Goal: Task Accomplishment & Management: Manage account settings

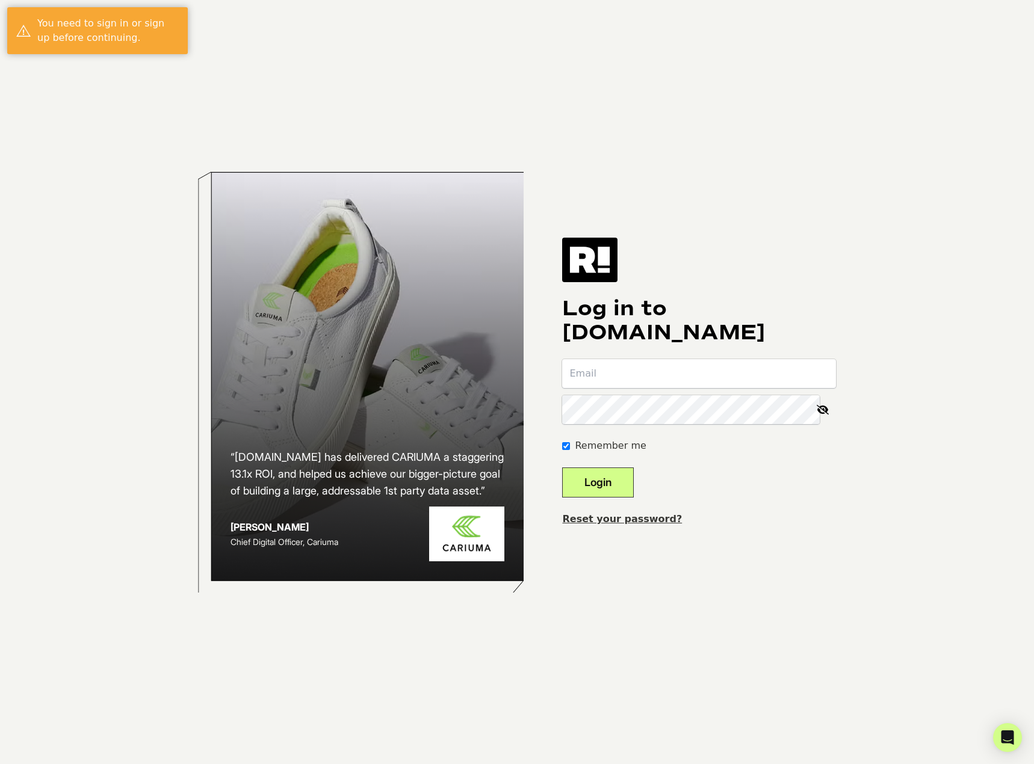
type input "[PERSON_NAME][EMAIL_ADDRESS][DOMAIN_NAME]"
click at [616, 480] on button "Login" at bounding box center [598, 483] width 72 height 30
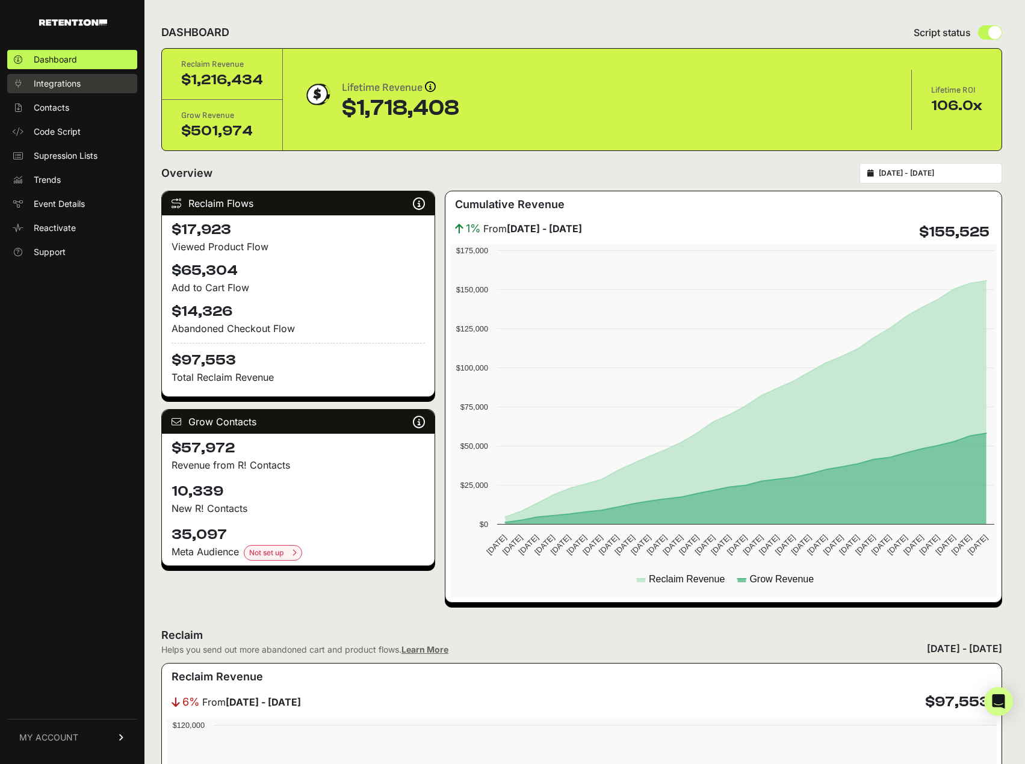
click at [55, 81] on span "Integrations" at bounding box center [57, 84] width 47 height 12
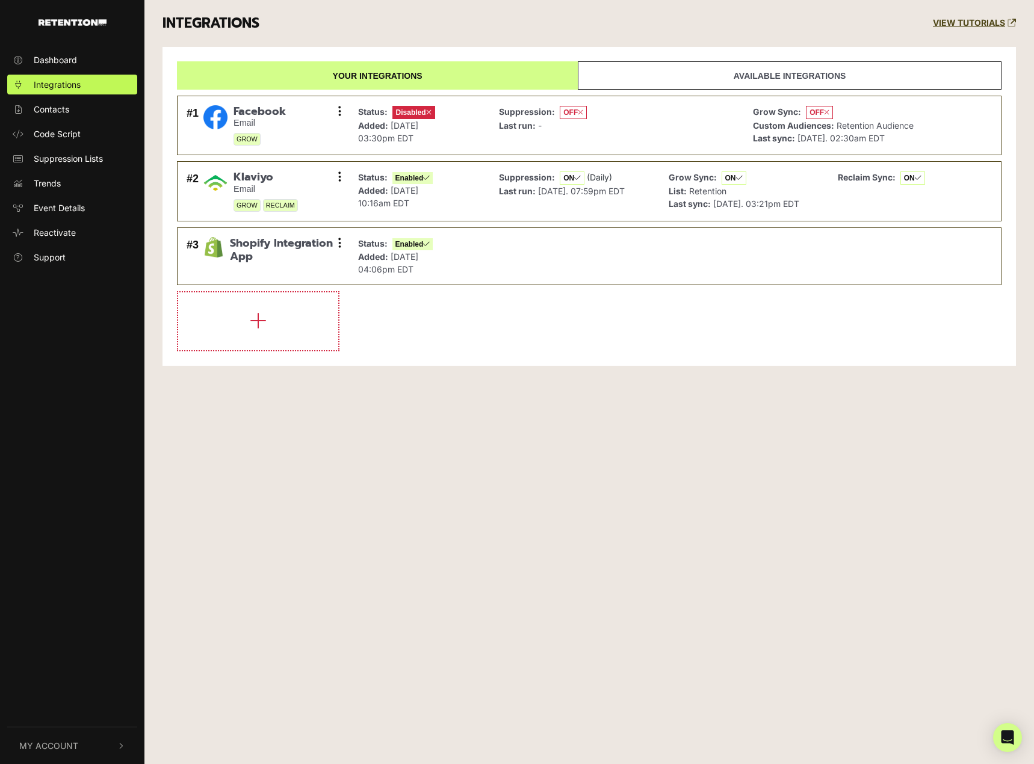
click at [742, 80] on link "Available integrations" at bounding box center [790, 75] width 424 height 28
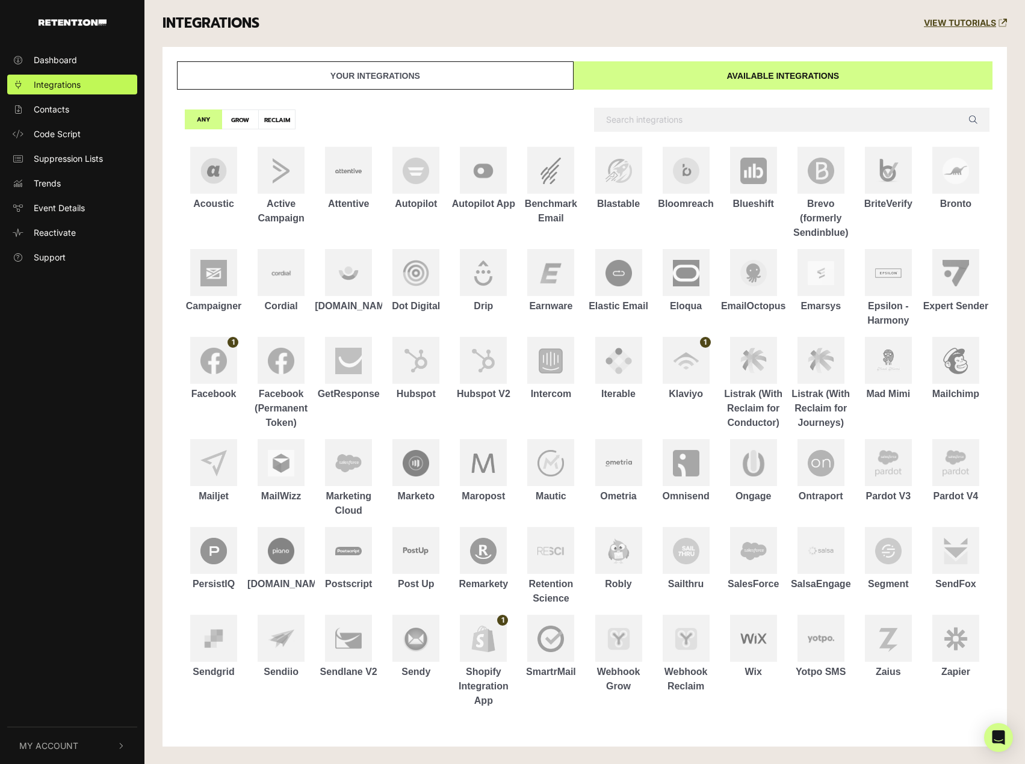
click at [453, 72] on link "Your integrations" at bounding box center [375, 75] width 397 height 28
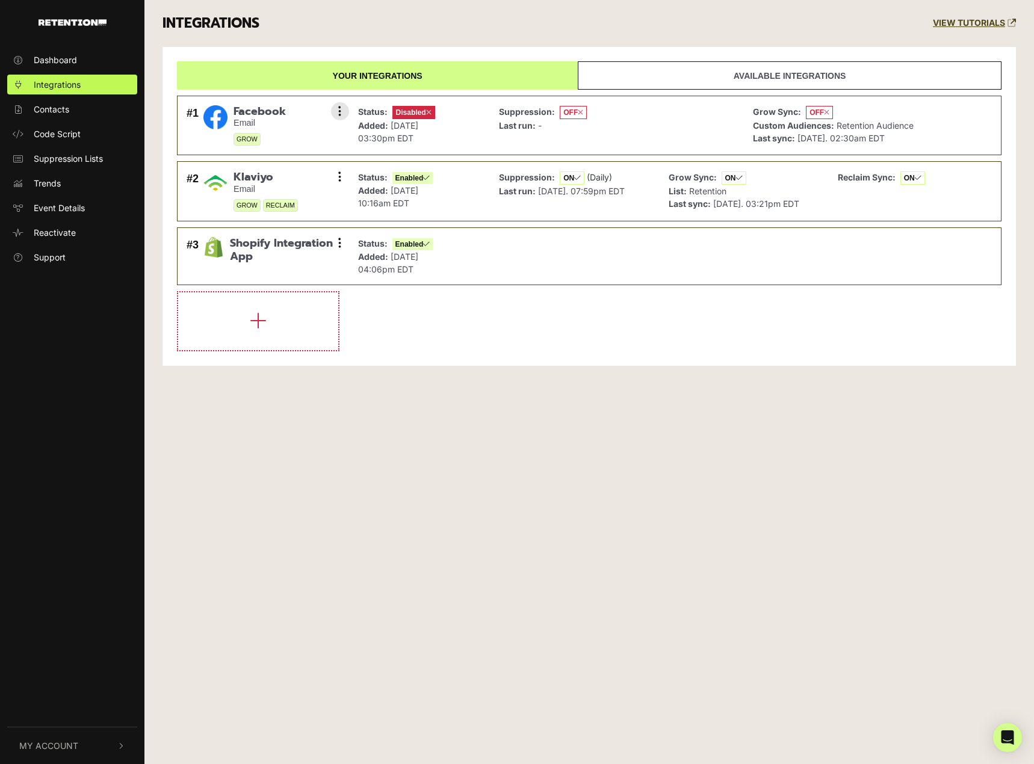
click at [415, 111] on span "Disabled" at bounding box center [413, 112] width 43 height 13
click at [429, 113] on icon at bounding box center [428, 112] width 5 height 7
click at [578, 112] on icon at bounding box center [580, 112] width 5 height 7
click at [800, 113] on strong "Grow Sync:" at bounding box center [777, 112] width 48 height 10
click at [344, 112] on button at bounding box center [340, 111] width 18 height 18
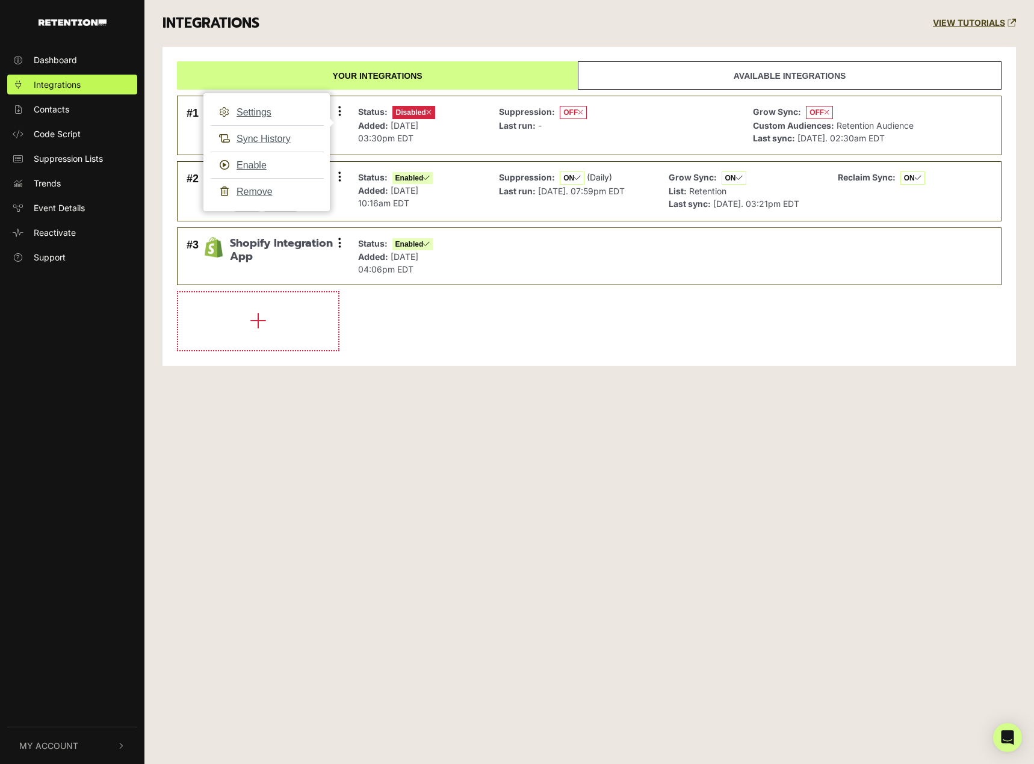
click at [410, 457] on div "Dashboard Integrations Contacts Code Script Suppression Lists Trends Event Deta…" at bounding box center [517, 382] width 1034 height 764
click at [333, 110] on button at bounding box center [340, 111] width 18 height 18
click at [275, 137] on link "Sync History" at bounding box center [266, 138] width 114 height 27
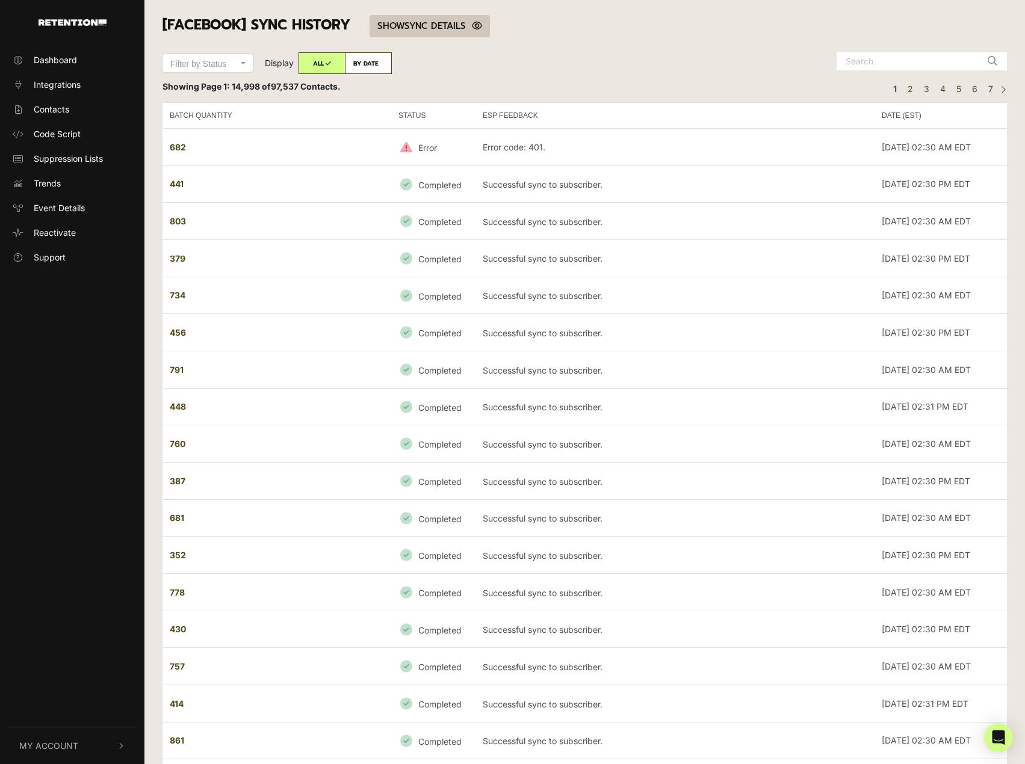
click at [438, 31] on link "SHOW HIDE SYNC DETAILS" at bounding box center [430, 26] width 120 height 22
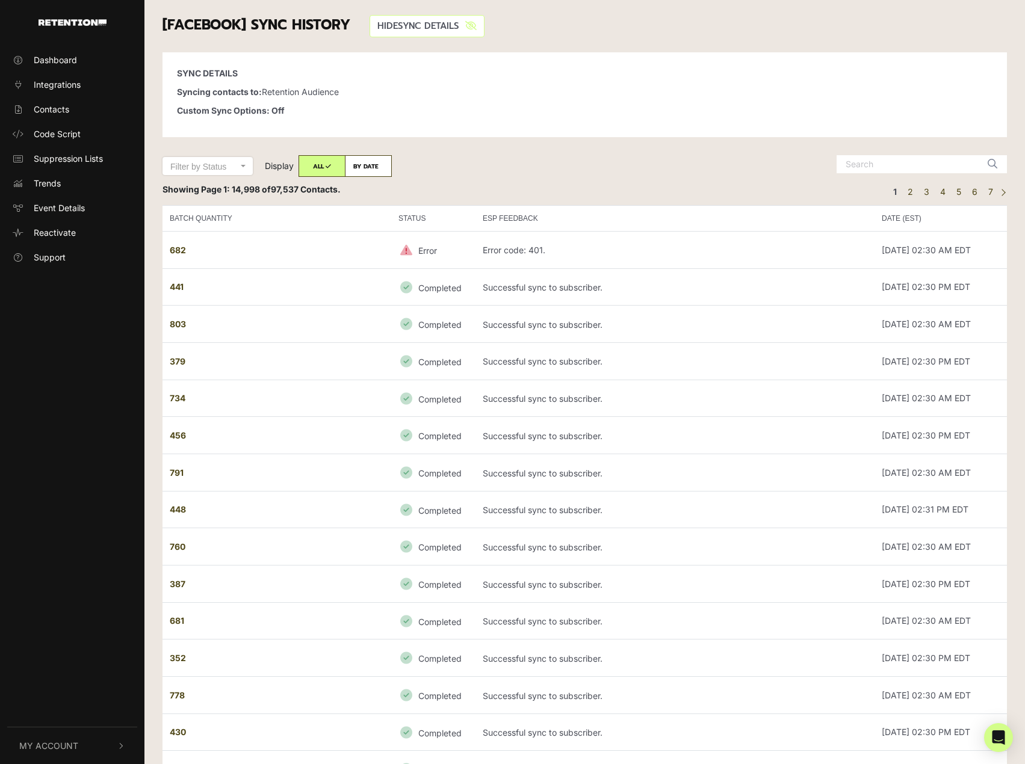
click at [424, 28] on link "SHOW HIDE SYNC DETAILS" at bounding box center [427, 26] width 115 height 22
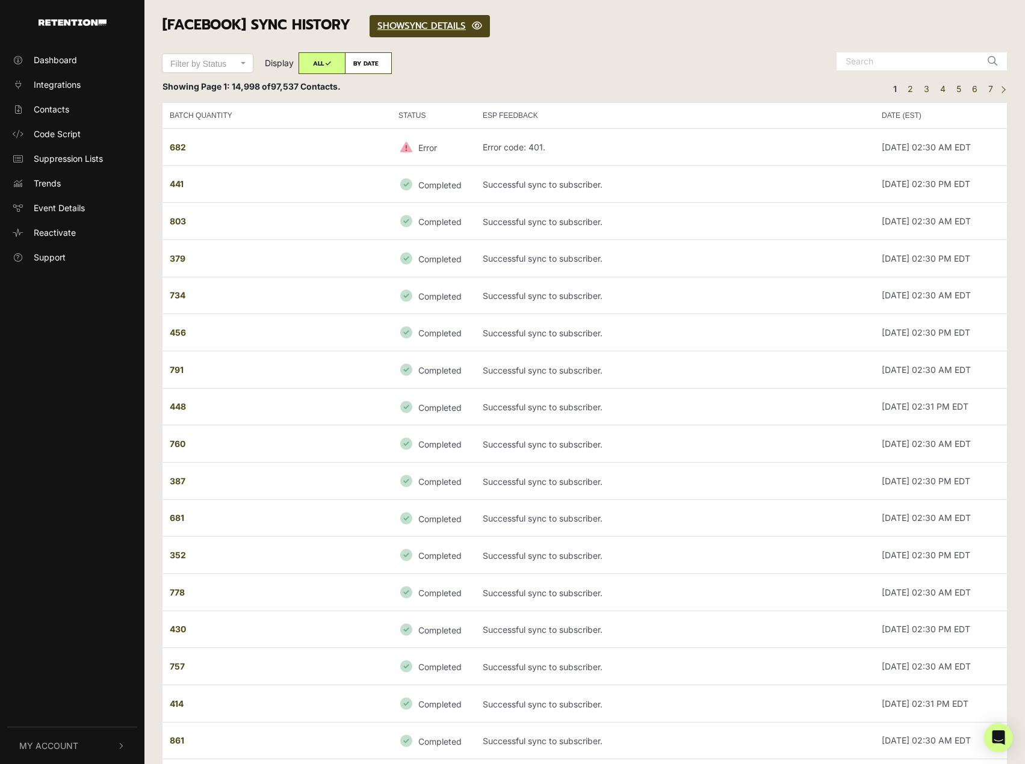
click at [197, 63] on span "Filter by Status" at bounding box center [198, 64] width 56 height 10
click at [197, 55] on select "Filter by Status Completed Failed" at bounding box center [207, 54] width 90 height 1
click at [197, 63] on span "Filter by Status" at bounding box center [198, 64] width 56 height 10
click at [197, 55] on select "Filter by Status Completed Failed" at bounding box center [207, 54] width 90 height 1
click at [67, 88] on span "Integrations" at bounding box center [57, 84] width 47 height 13
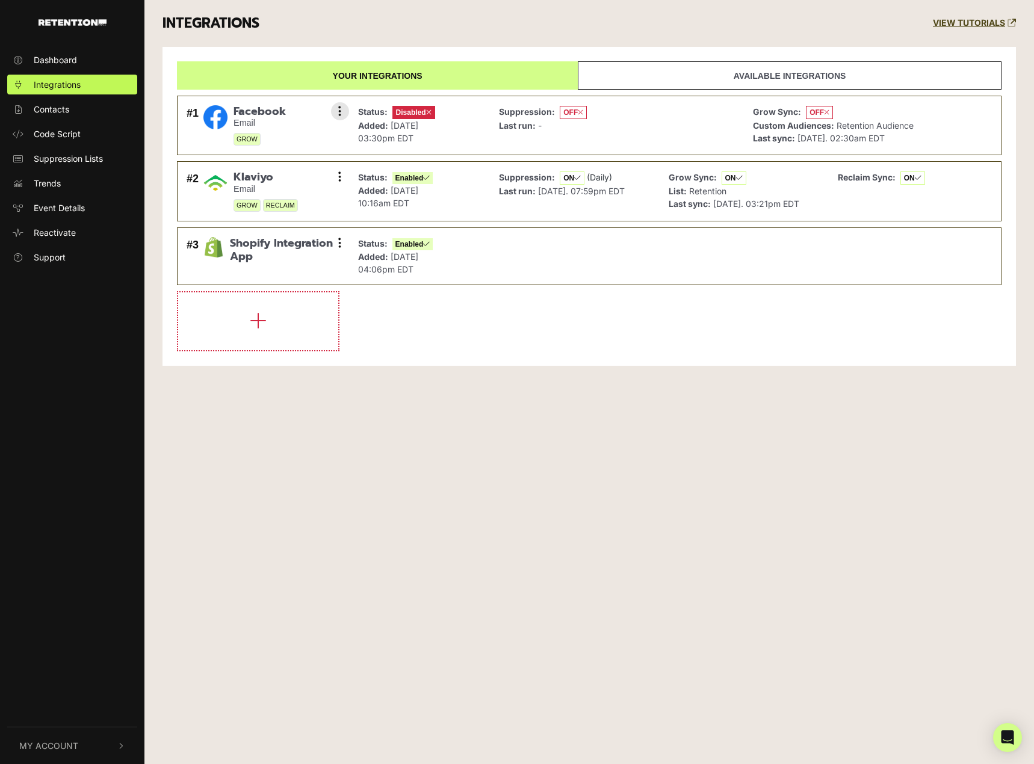
click at [430, 110] on icon at bounding box center [428, 112] width 5 height 7
click at [341, 115] on icon at bounding box center [339, 111] width 3 height 12
click at [297, 161] on link "Enable" at bounding box center [266, 165] width 114 height 27
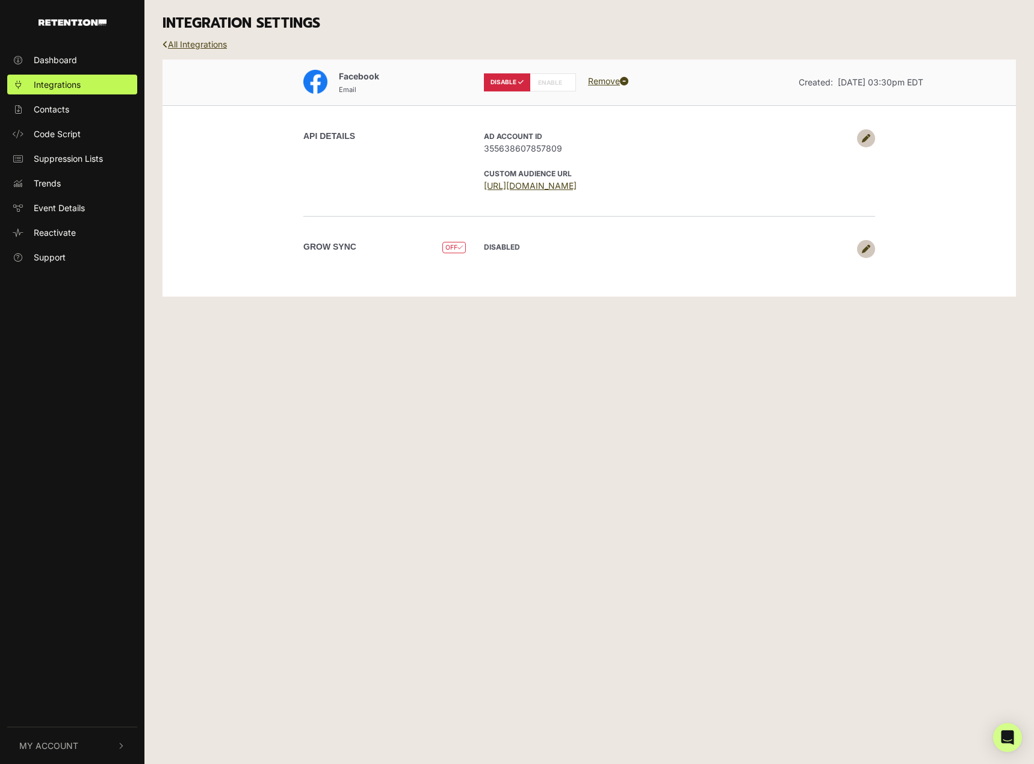
click at [346, 247] on label "Grow Sync" at bounding box center [329, 247] width 53 height 13
click at [562, 81] on label "ENABLE" at bounding box center [553, 82] width 46 height 18
click at [552, 87] on label "ENABLE" at bounding box center [553, 82] width 46 height 18
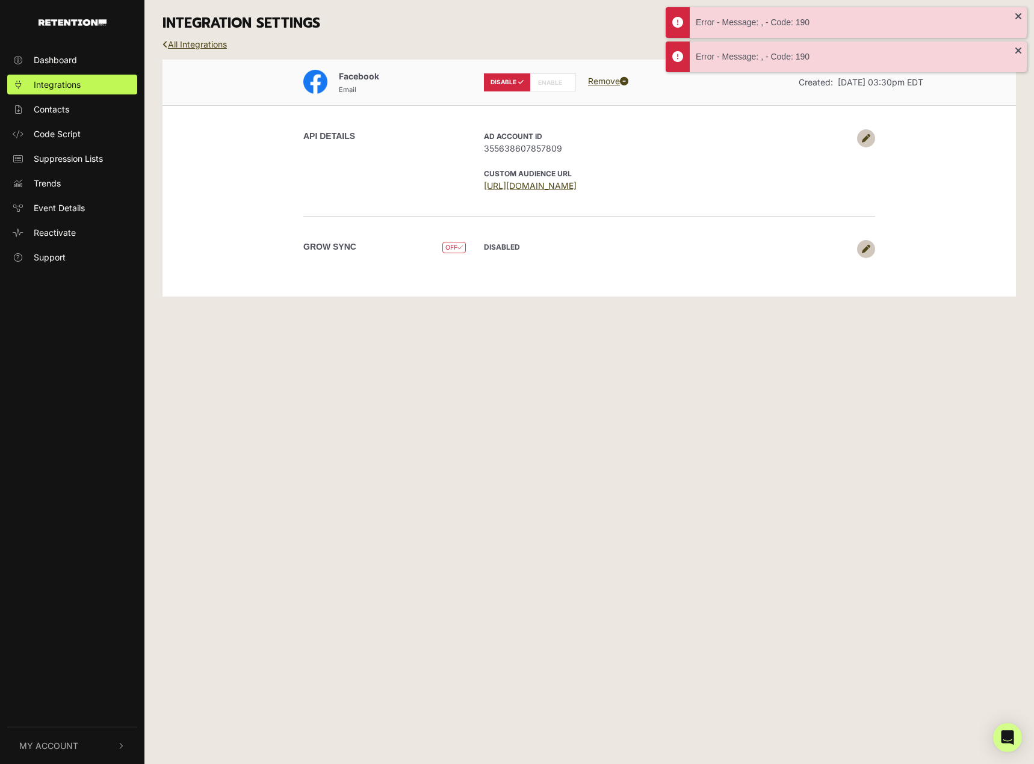
click at [459, 246] on icon at bounding box center [459, 247] width 5 height 7
click at [868, 253] on icon at bounding box center [866, 249] width 8 height 8
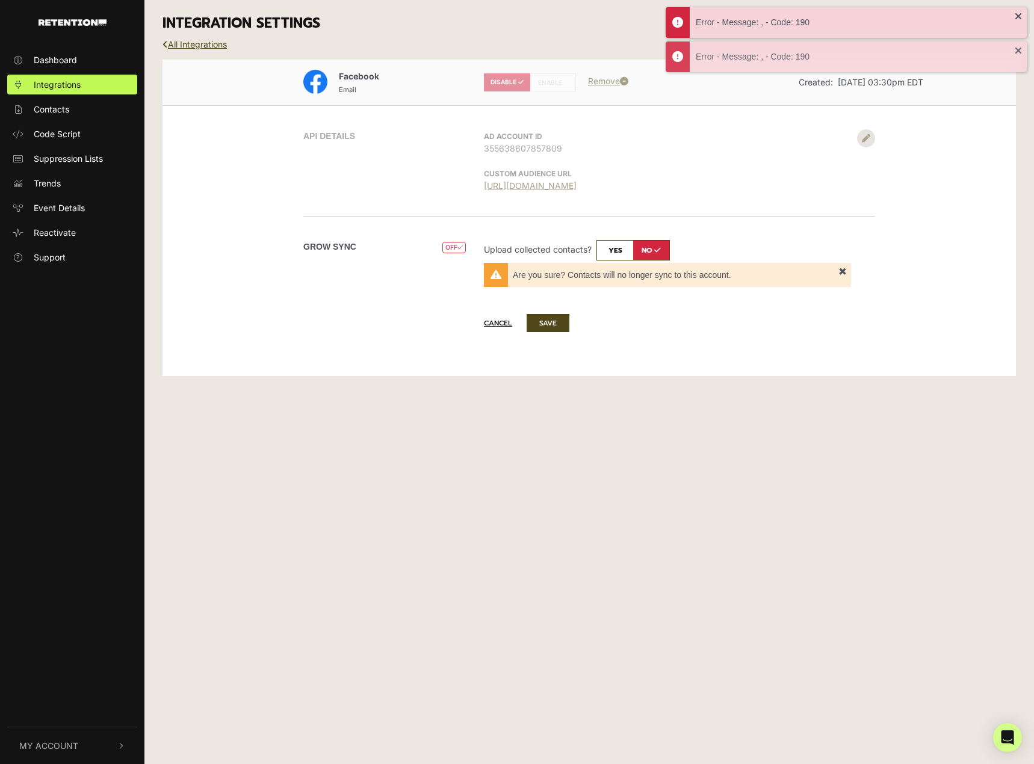
click at [643, 422] on div "Dashboard Integrations Contacts Code Script Suppression Lists Trends Event Deta…" at bounding box center [517, 382] width 1034 height 764
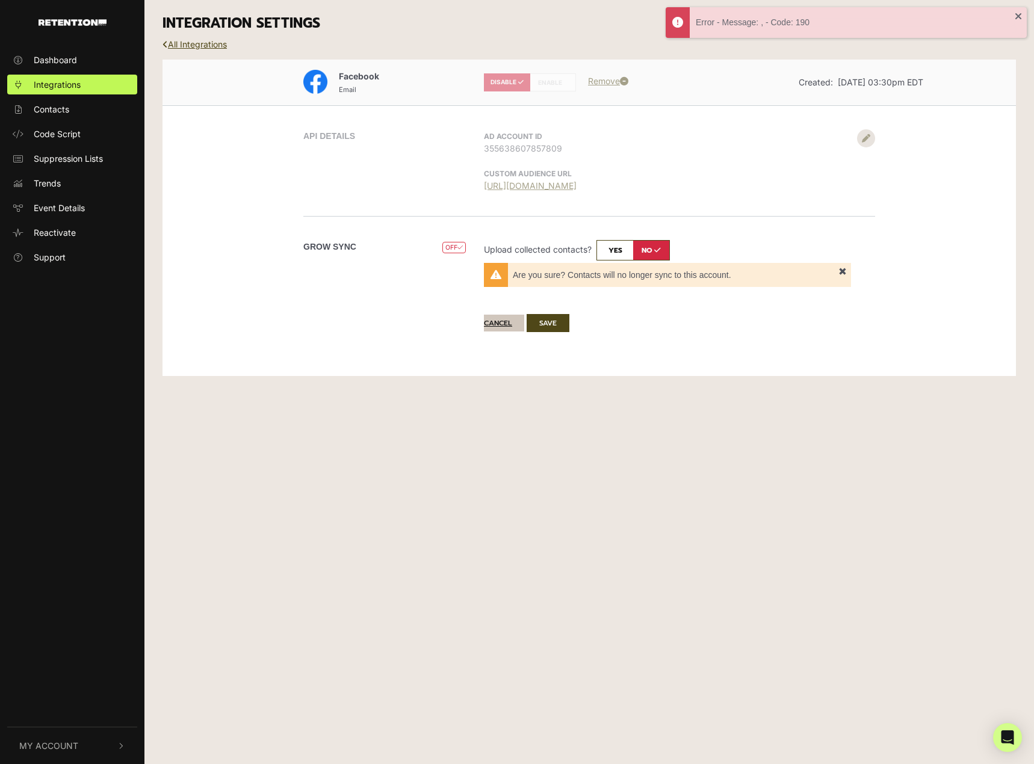
click at [486, 324] on button "Cancel" at bounding box center [504, 323] width 40 height 17
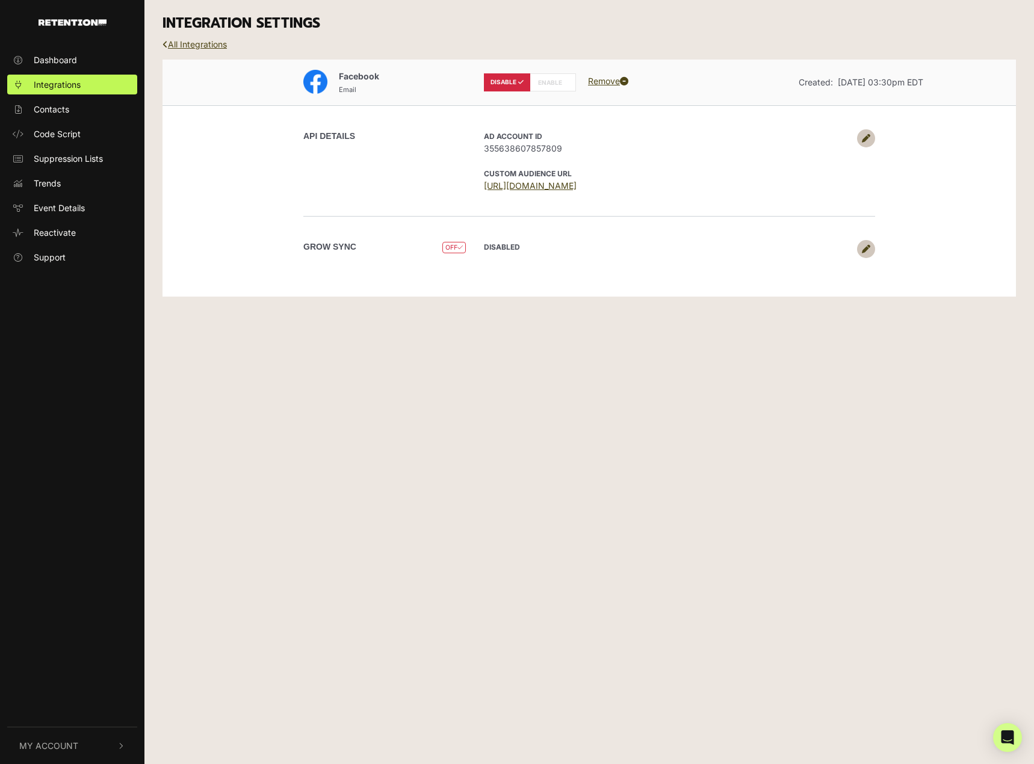
click at [867, 135] on icon at bounding box center [866, 138] width 8 height 8
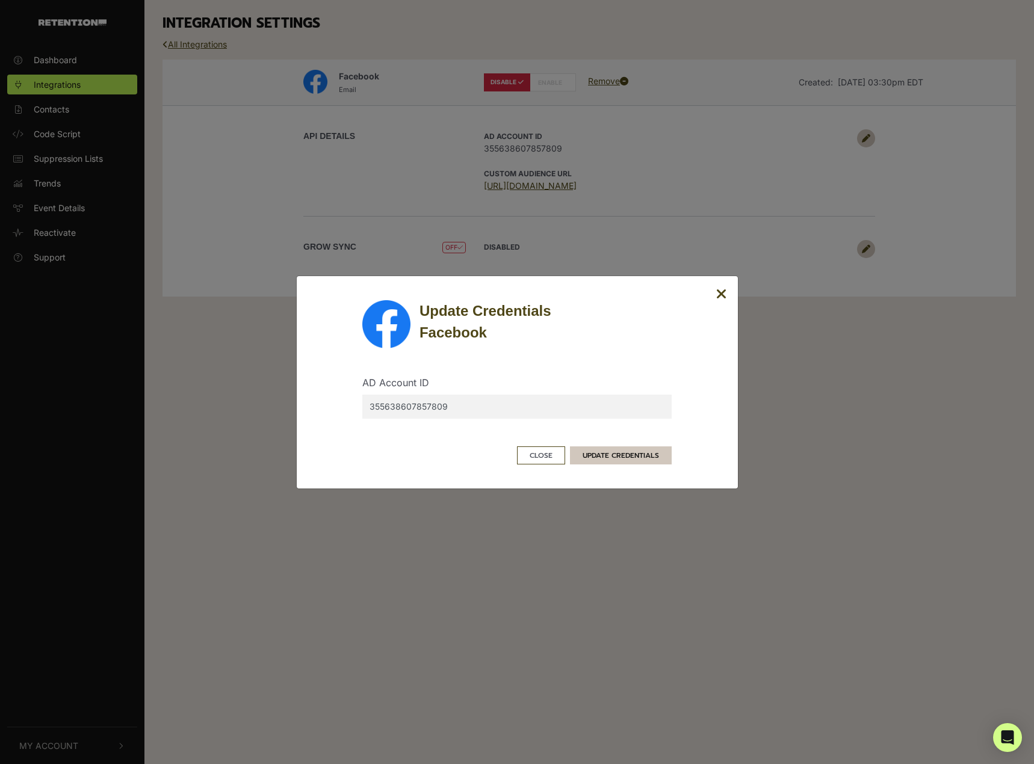
click at [614, 457] on button "UPDATE CREDENTIALS" at bounding box center [621, 456] width 102 height 18
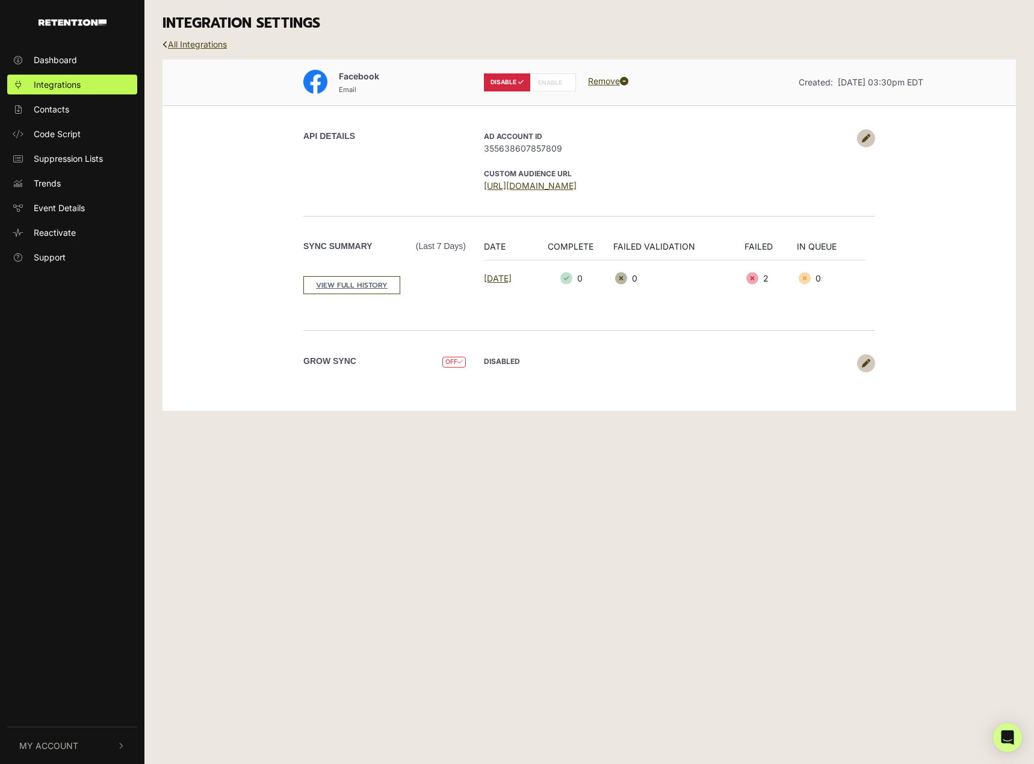
click at [870, 138] on link at bounding box center [866, 138] width 18 height 18
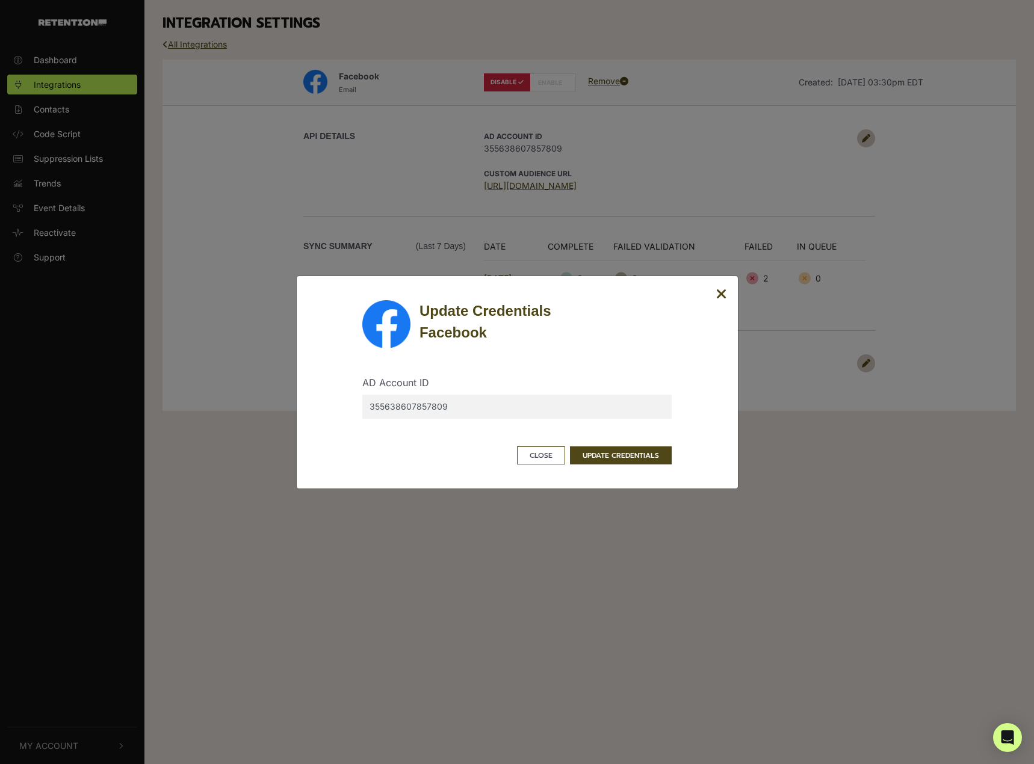
click at [605, 442] on form "AD Account ID 355638607857809 Close UPDATE CREDENTIALS" at bounding box center [516, 406] width 309 height 116
click at [606, 453] on button "UPDATE CREDENTIALS" at bounding box center [621, 456] width 102 height 18
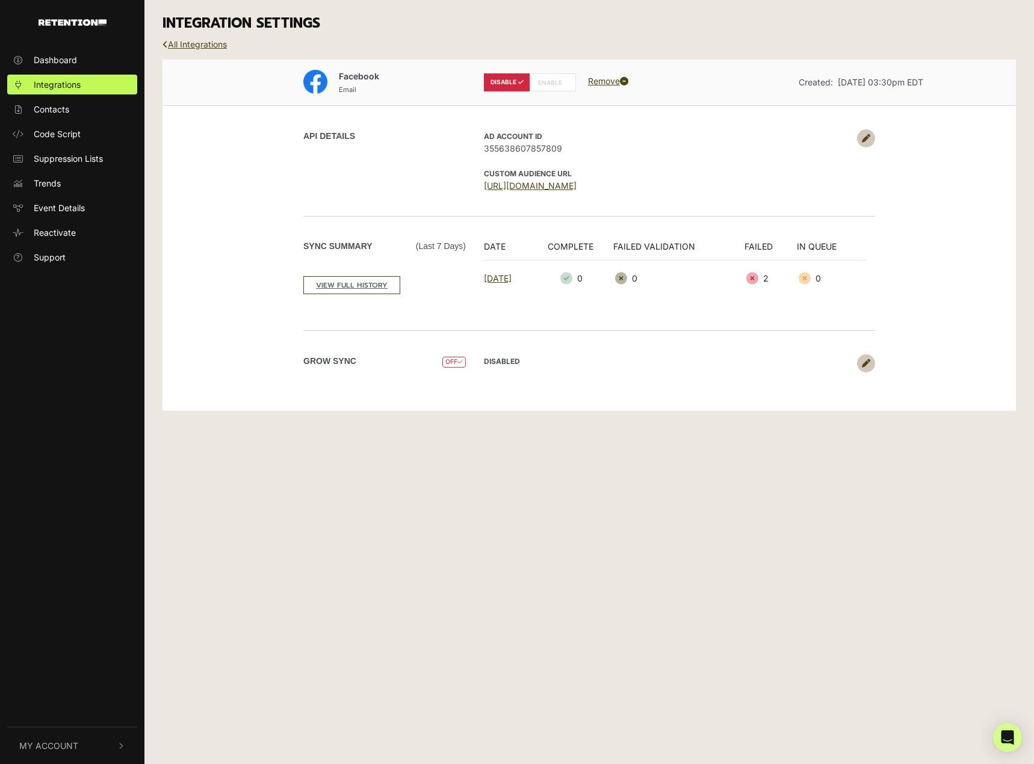
click at [552, 85] on label "ENABLE" at bounding box center [553, 82] width 46 height 18
radio input "false"
radio input "true"
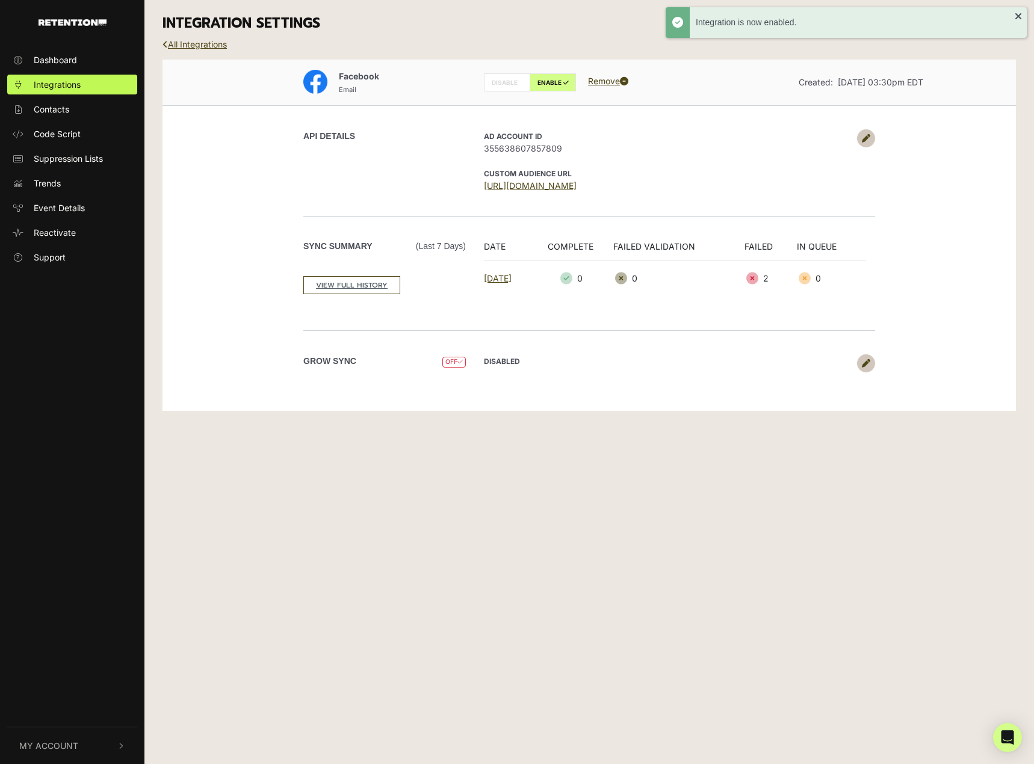
click at [370, 123] on div "API DETAILS AD Account ID 355638607857809 CUSTOM AUDIENCE URL [URL][DOMAIN_NAME]" at bounding box center [589, 160] width 686 height 111
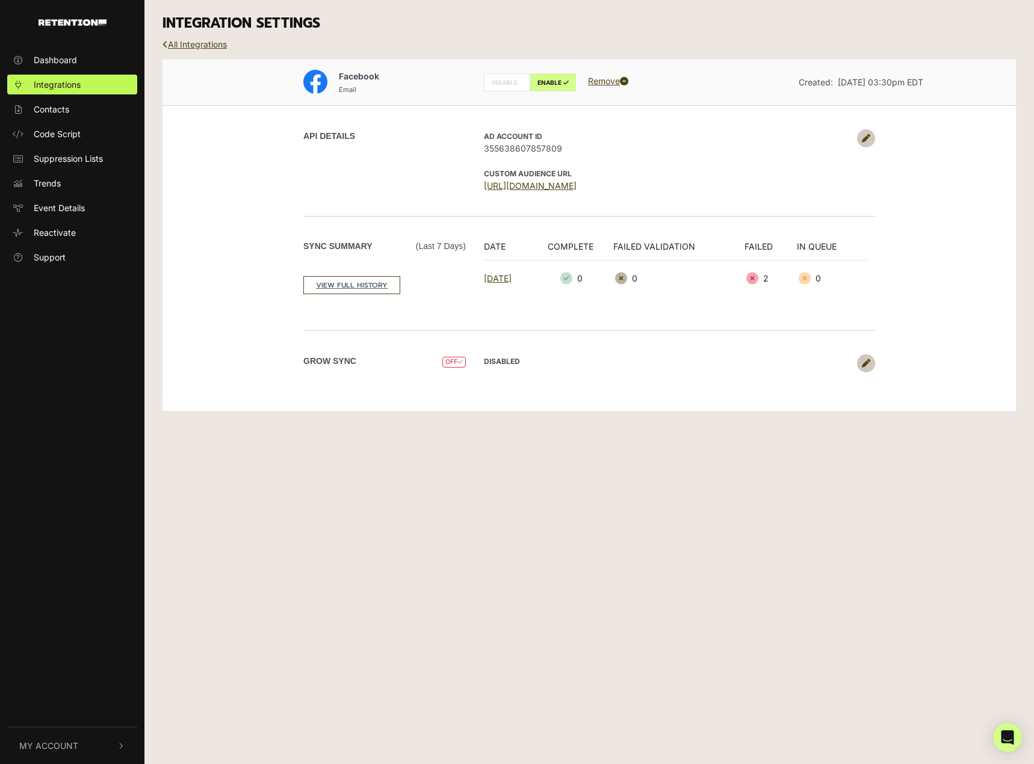
click at [451, 364] on span "OFF" at bounding box center [453, 362] width 23 height 11
click at [874, 357] on div "DISABLED Upload collected contacts? yes no Sync type Batch. Sync 2x day at 7am …" at bounding box center [675, 363] width 400 height 18
click at [865, 364] on icon at bounding box center [866, 363] width 8 height 8
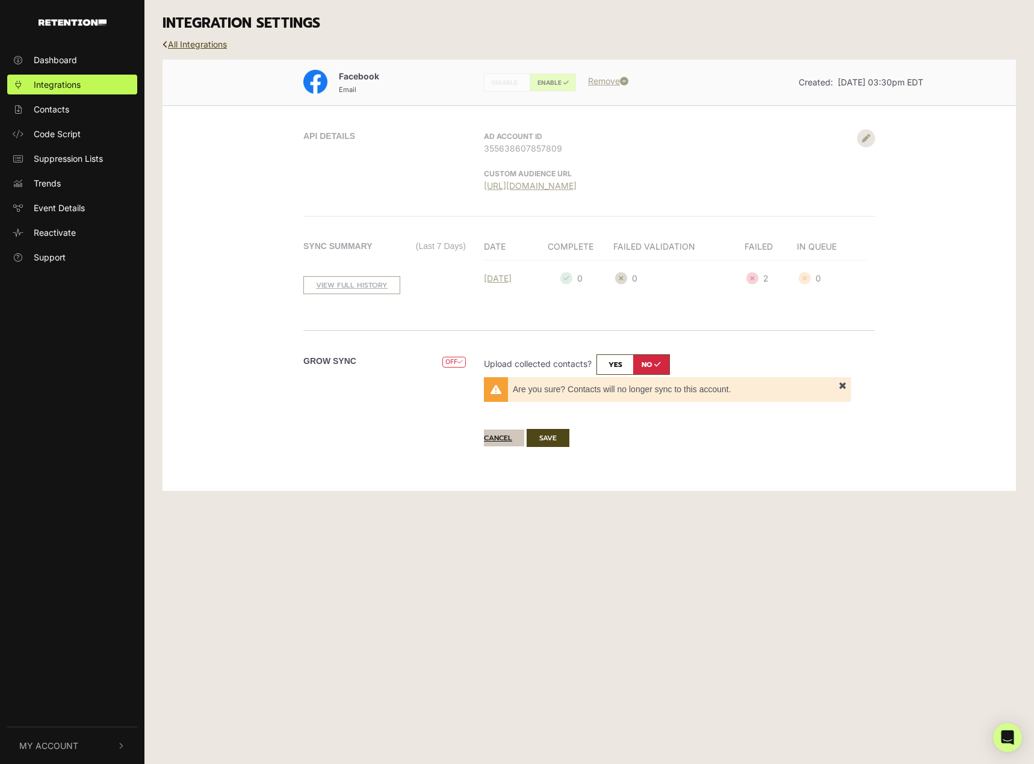
click at [497, 437] on button "Cancel" at bounding box center [504, 438] width 40 height 17
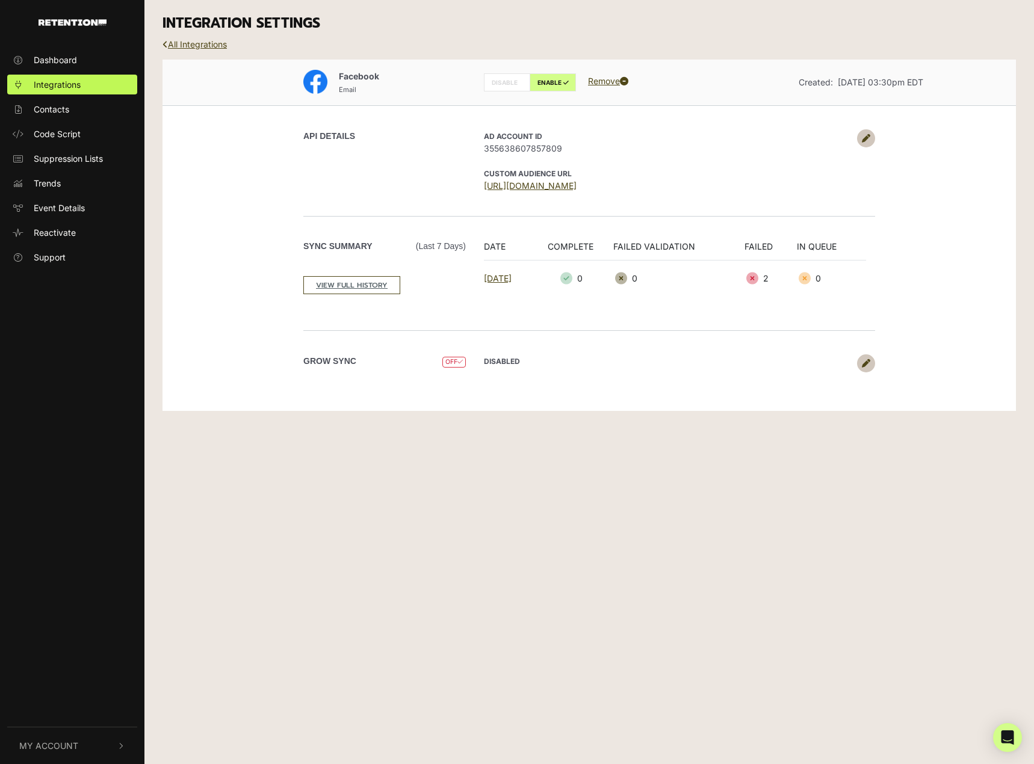
click at [453, 362] on span "OFF" at bounding box center [453, 362] width 23 height 11
click at [314, 356] on label "Grow Sync" at bounding box center [329, 361] width 53 height 13
click at [202, 43] on link "All Integrations" at bounding box center [194, 44] width 64 height 10
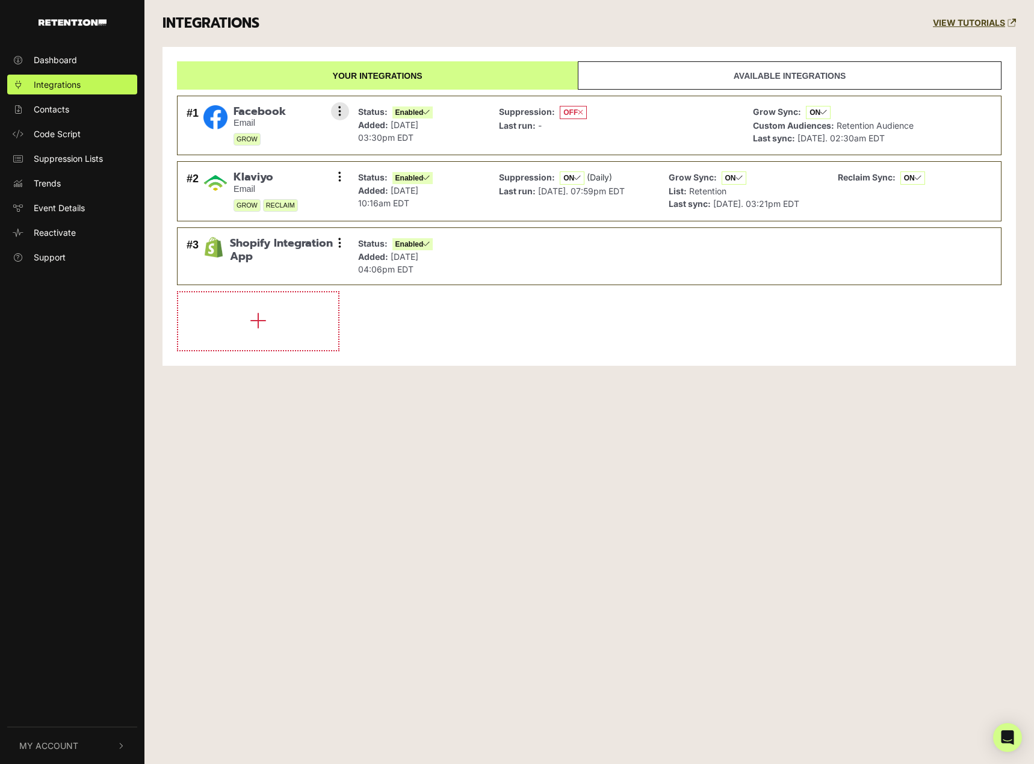
click at [566, 113] on span "OFF" at bounding box center [573, 112] width 27 height 13
click at [583, 112] on icon at bounding box center [580, 112] width 5 height 7
click at [543, 115] on strong "Suppression:" at bounding box center [527, 112] width 56 height 10
click at [519, 116] on strong "Suppression:" at bounding box center [527, 112] width 56 height 10
click at [510, 118] on p "Suppression: OFF" at bounding box center [543, 112] width 88 height 14
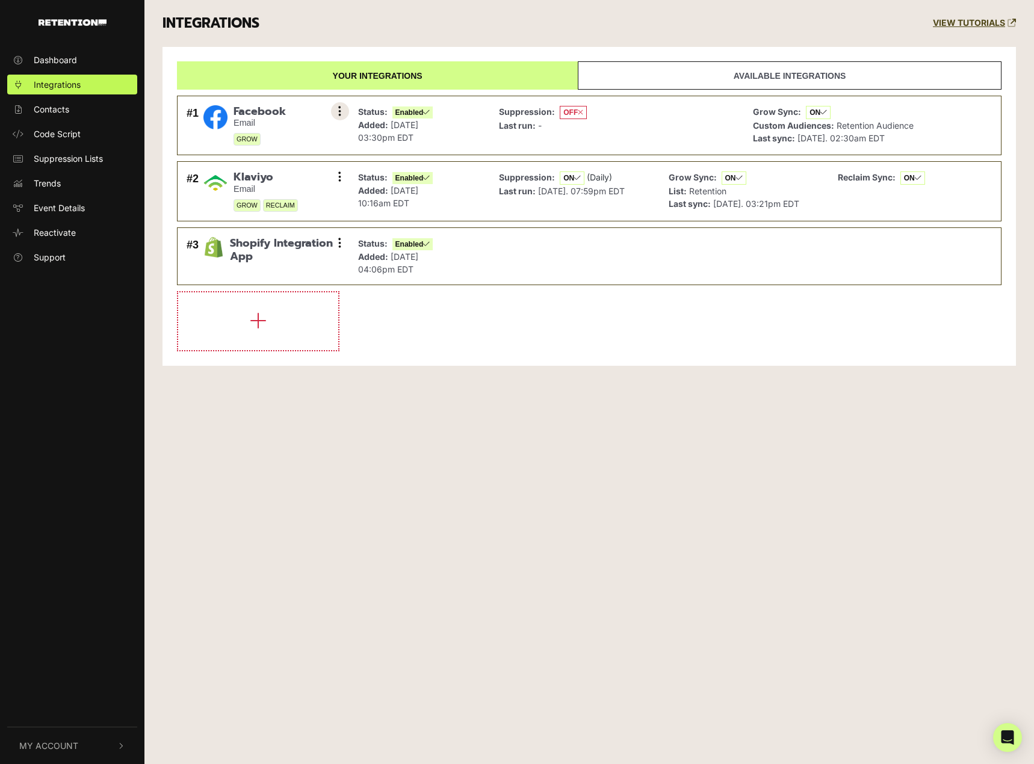
click at [342, 117] on button at bounding box center [340, 111] width 18 height 18
click at [344, 115] on button at bounding box center [340, 111] width 18 height 18
click at [264, 111] on link "Settings" at bounding box center [266, 112] width 114 height 26
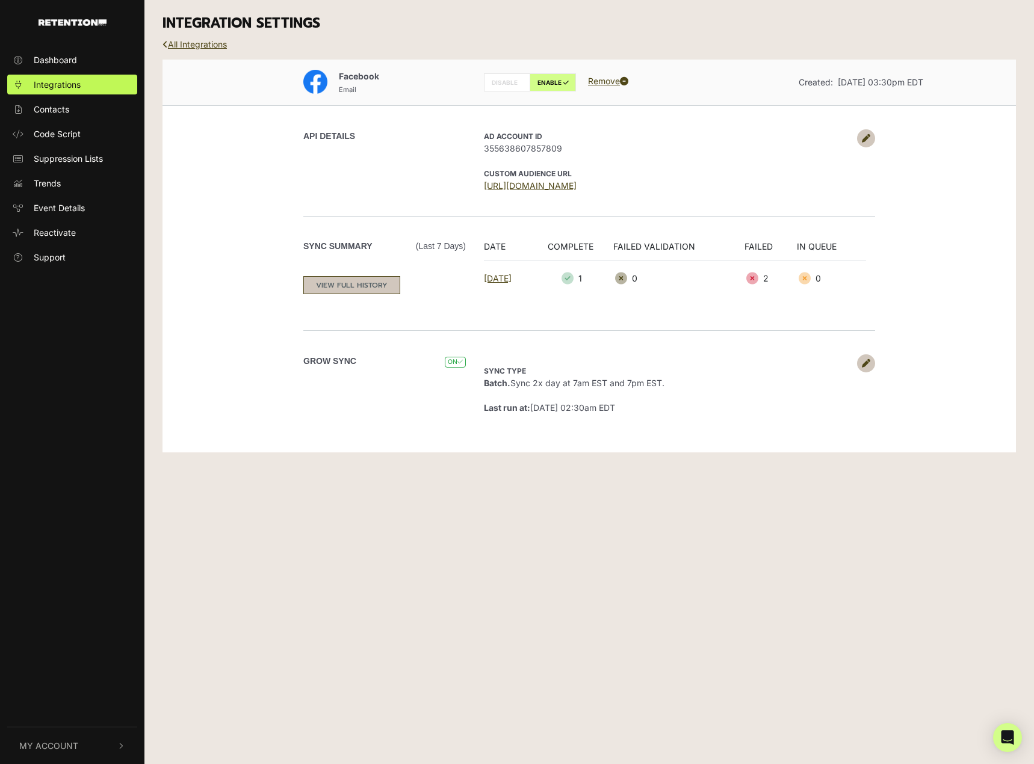
click at [370, 291] on link "VIEW FULL HISTORY" at bounding box center [351, 285] width 97 height 18
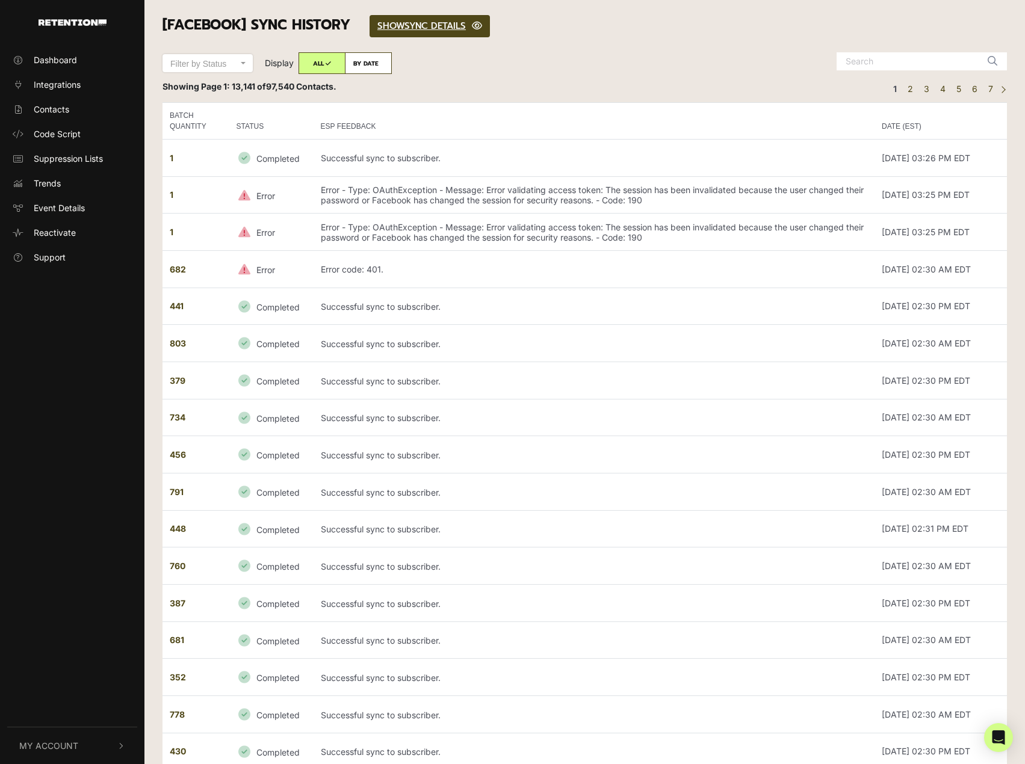
click at [55, 19] on img "button" at bounding box center [73, 22] width 68 height 7
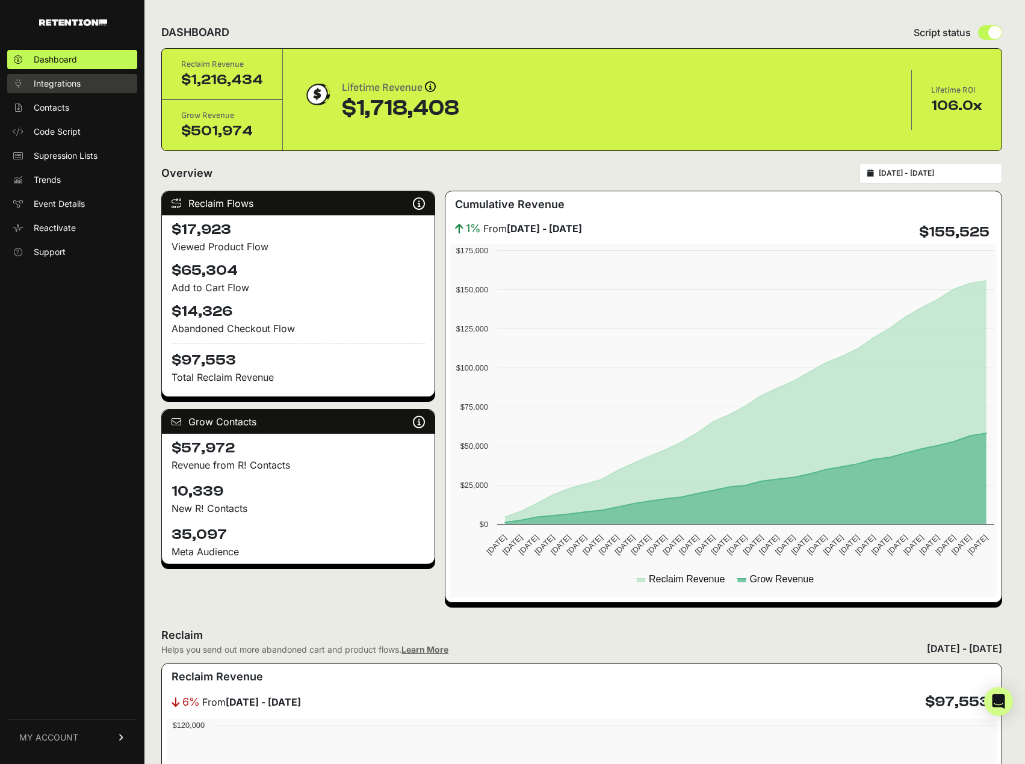
click at [66, 85] on span "Integrations" at bounding box center [57, 84] width 47 height 12
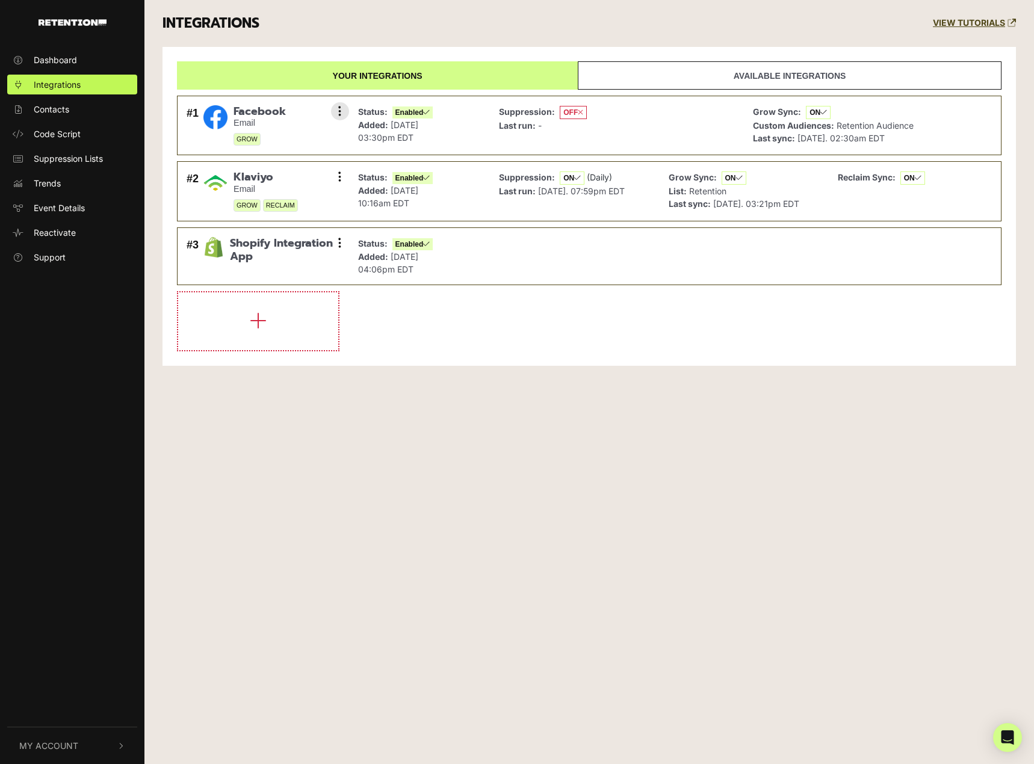
click at [563, 114] on span "OFF" at bounding box center [573, 112] width 27 height 13
click at [514, 110] on strong "Suppression:" at bounding box center [527, 112] width 56 height 10
click at [803, 81] on link "Available integrations" at bounding box center [790, 75] width 424 height 28
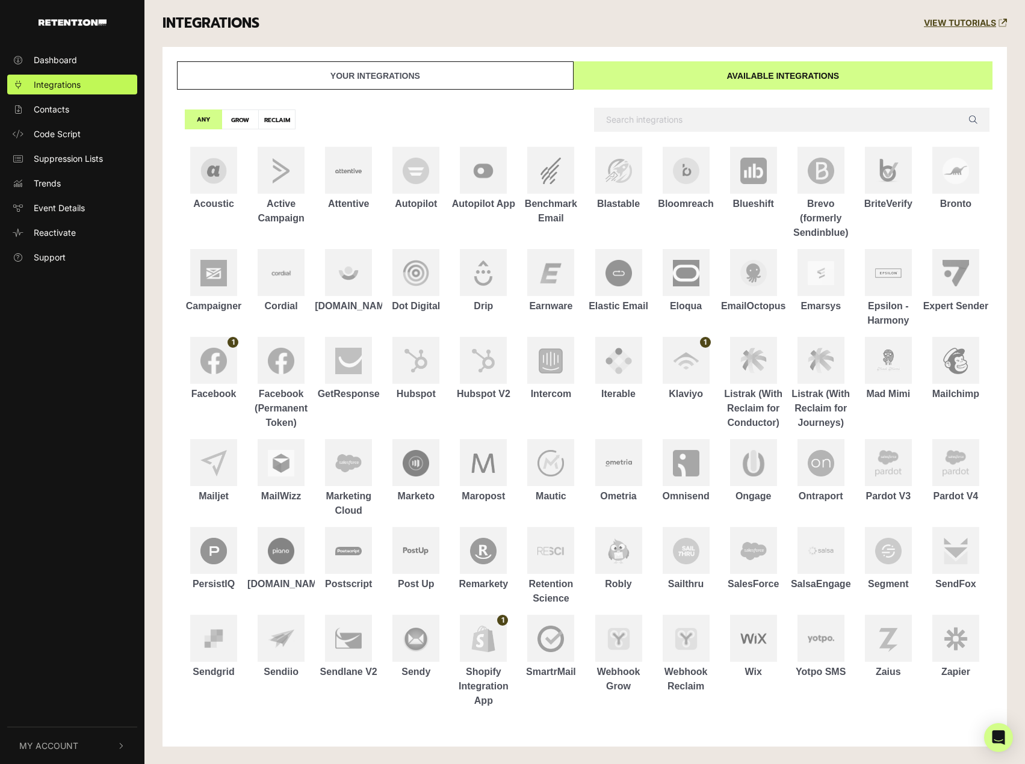
click at [528, 69] on link "Your integrations" at bounding box center [375, 75] width 397 height 28
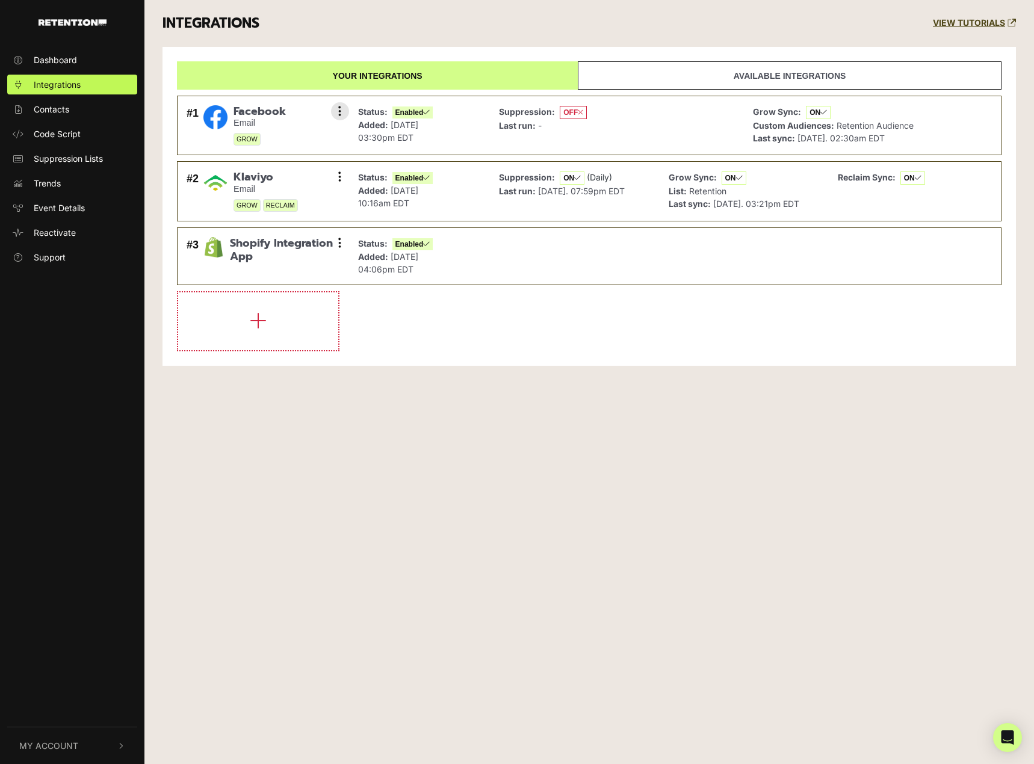
click at [571, 114] on span "OFF" at bounding box center [573, 112] width 27 height 13
click at [571, 113] on span "OFF" at bounding box center [573, 112] width 27 height 13
click at [333, 113] on button at bounding box center [340, 111] width 18 height 18
click at [302, 109] on link "Settings" at bounding box center [266, 112] width 114 height 26
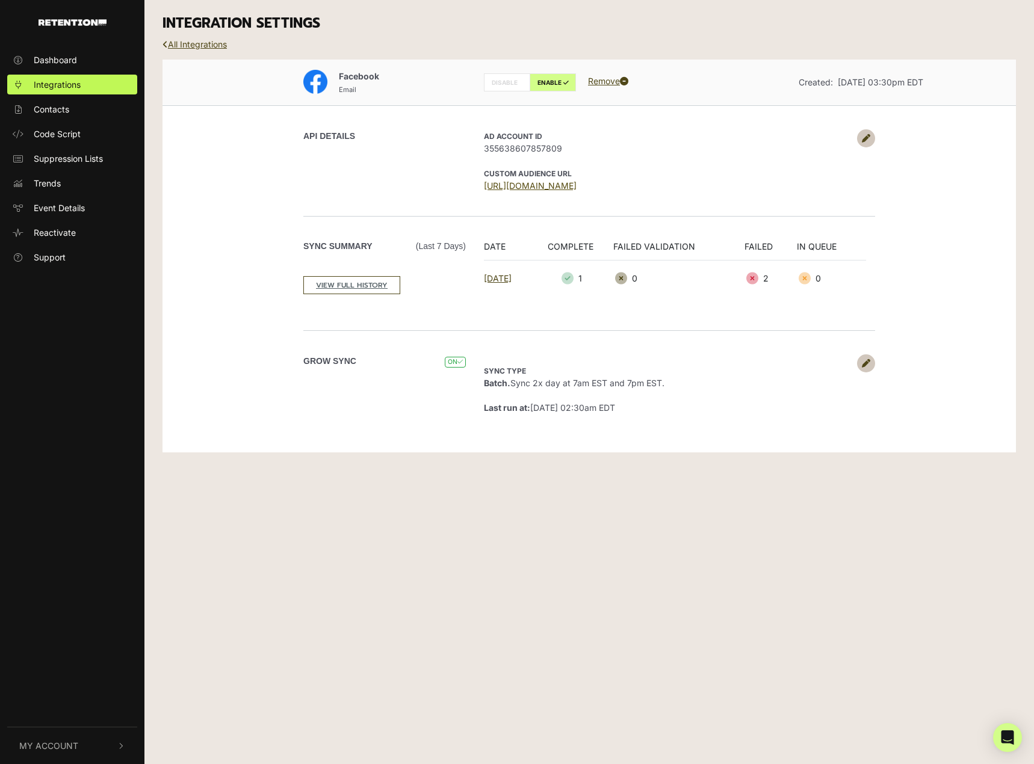
click at [577, 185] on link "[URL][DOMAIN_NAME]" at bounding box center [530, 186] width 93 height 10
click at [961, 169] on div "Facebook Email DISABLE ENABLE Remove Created: May 1, 2024 03:30pm EDT API DETAI…" at bounding box center [588, 257] width 853 height 394
click at [410, 144] on div "API DETAILS" at bounding box center [384, 138] width 162 height 18
click at [200, 45] on link "All Integrations" at bounding box center [194, 44] width 64 height 10
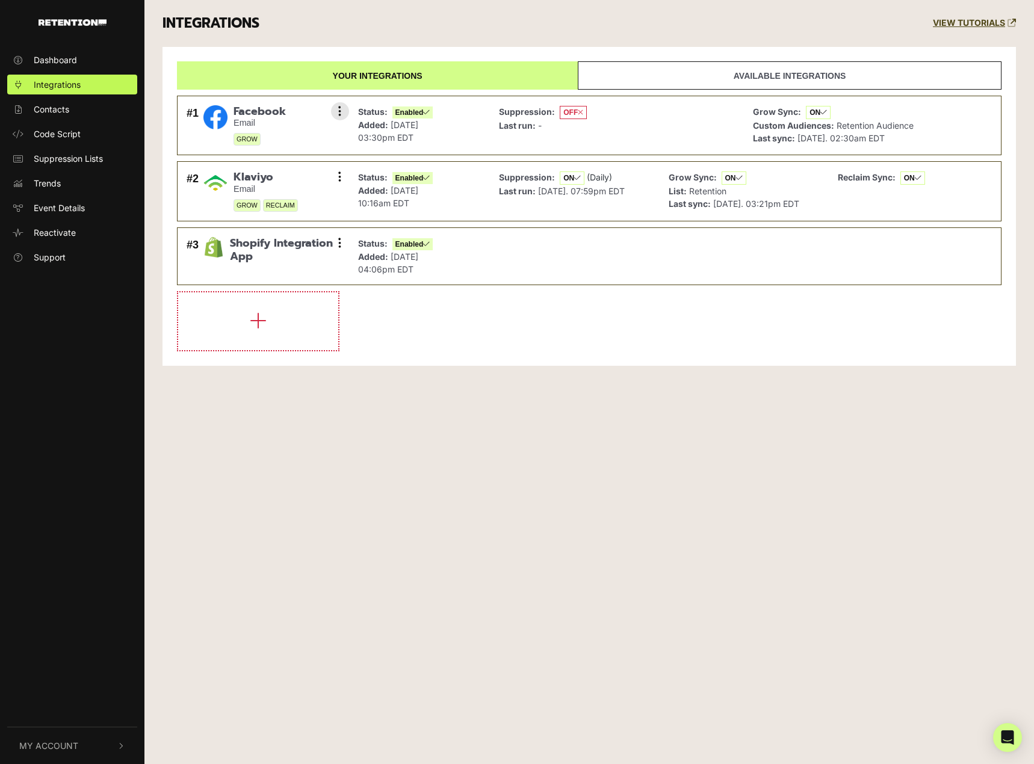
click at [571, 116] on span "OFF" at bounding box center [573, 112] width 27 height 13
click at [572, 116] on span "OFF" at bounding box center [573, 112] width 27 height 13
click at [815, 113] on span "ON" at bounding box center [818, 112] width 25 height 13
click at [597, 121] on div "Suppression: OFF Last run: -" at bounding box center [617, 125] width 248 height 47
click at [344, 112] on button at bounding box center [340, 111] width 18 height 18
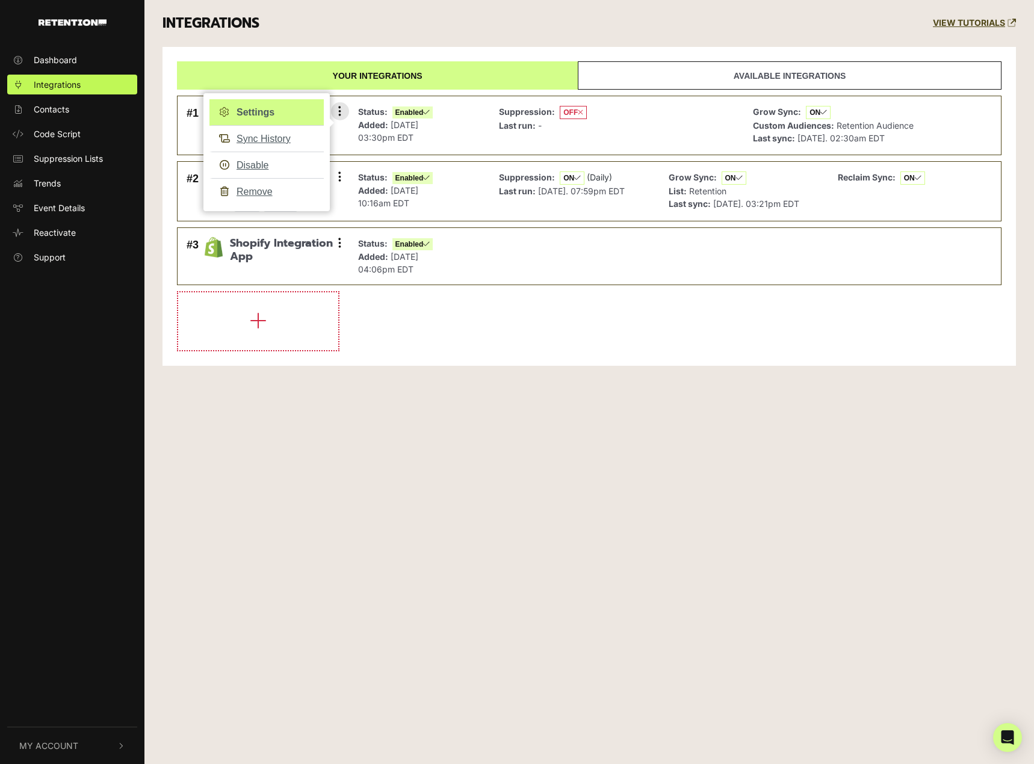
click at [278, 109] on link "Settings" at bounding box center [266, 112] width 114 height 26
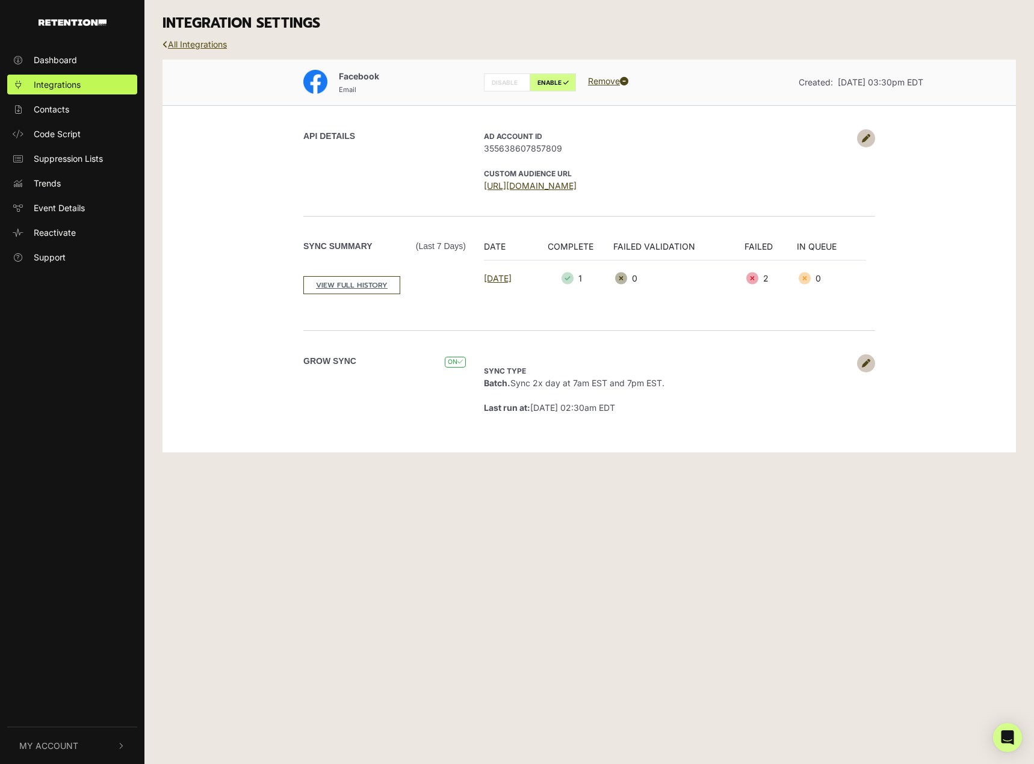
click at [202, 48] on link "All Integrations" at bounding box center [194, 44] width 64 height 10
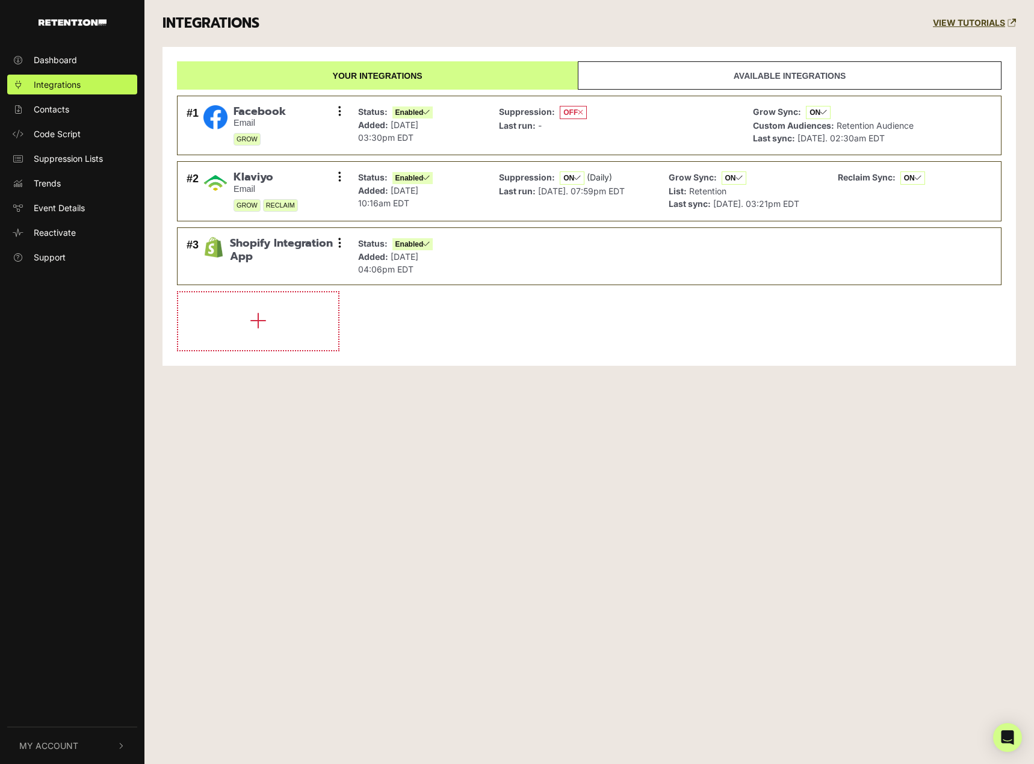
click at [394, 536] on div "Dashboard Integrations Contacts Code Script Suppression Lists Trends Event Deta…" at bounding box center [517, 382] width 1034 height 764
click at [576, 112] on span "OFF" at bounding box center [573, 112] width 27 height 13
click at [576, 111] on span "OFF" at bounding box center [573, 112] width 27 height 13
click at [536, 115] on strong "Suppression:" at bounding box center [527, 112] width 56 height 10
click at [525, 122] on strong "Last run:" at bounding box center [517, 125] width 37 height 10
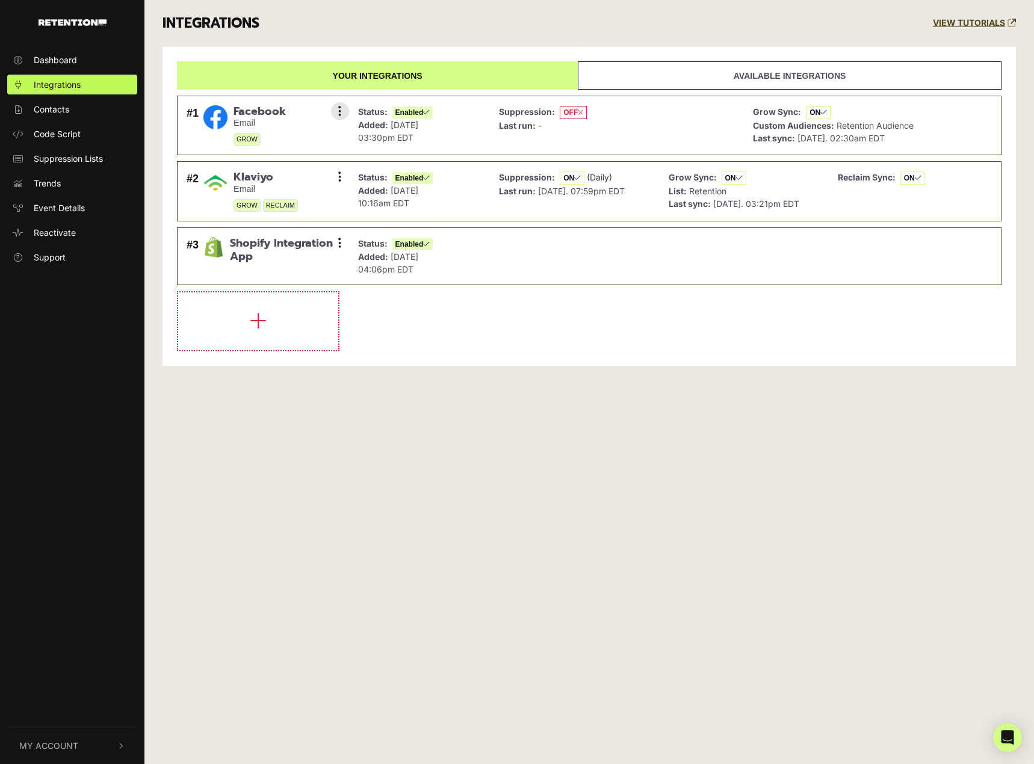
click at [428, 107] on span "Enabled" at bounding box center [412, 113] width 41 height 12
click at [354, 110] on div "Status: Enabled Added: May 1, 2024 03:30pm EDT" at bounding box center [419, 125] width 135 height 47
click at [342, 114] on button at bounding box center [340, 111] width 18 height 18
click at [277, 114] on link "Settings" at bounding box center [266, 112] width 114 height 26
